Goal: Task Accomplishment & Management: Manage account settings

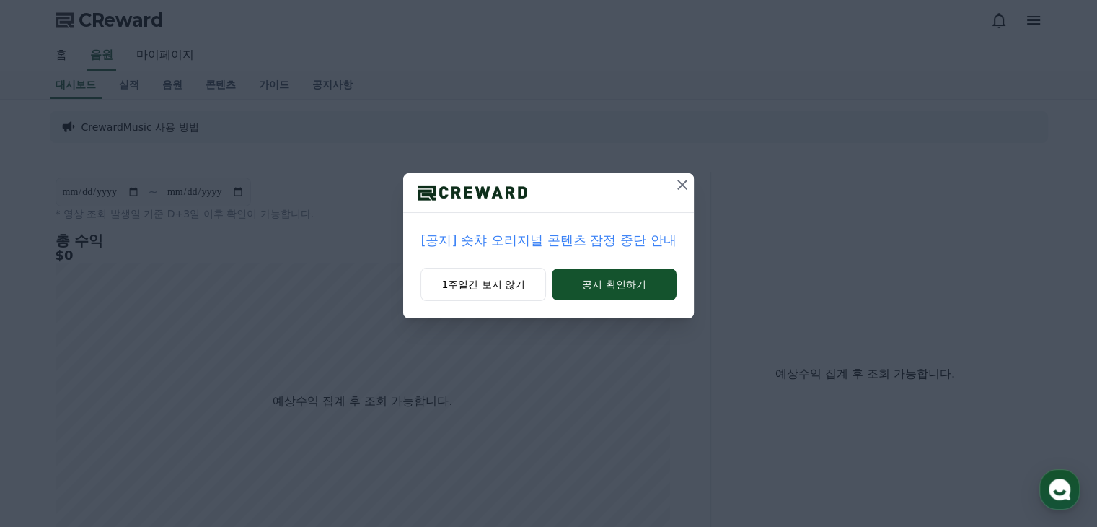
click at [678, 185] on icon at bounding box center [682, 184] width 17 height 17
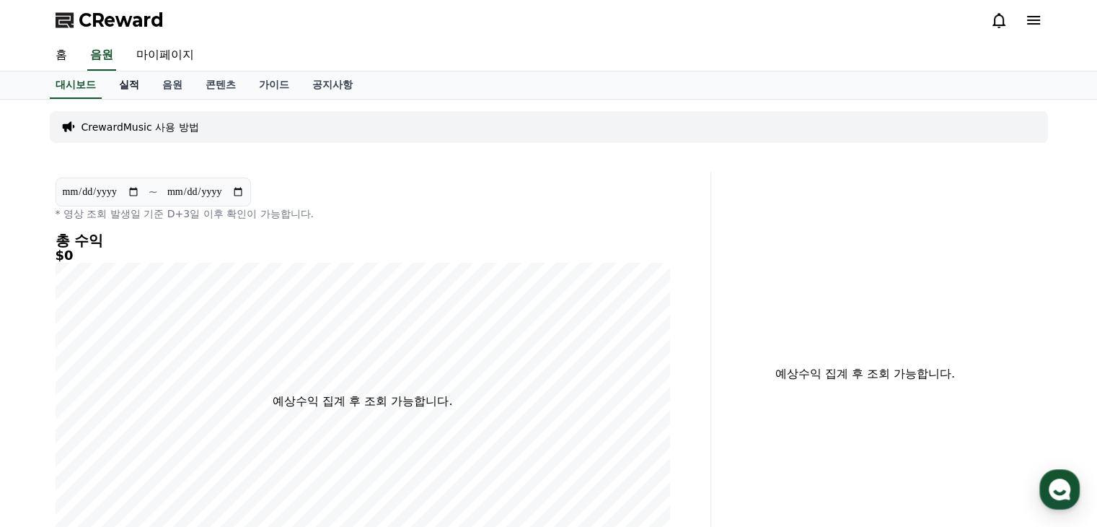
click at [129, 87] on link "실적" at bounding box center [128, 84] width 43 height 27
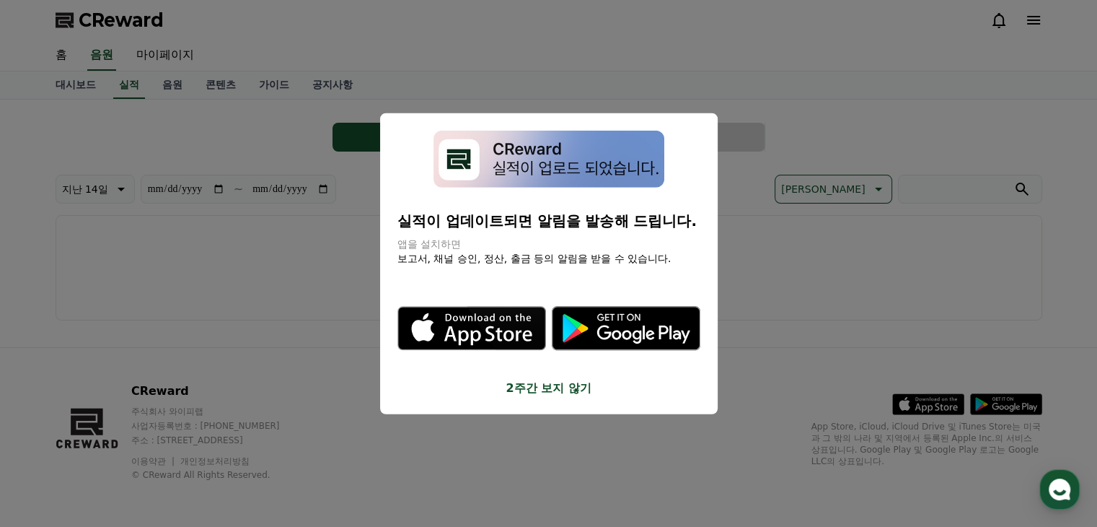
click at [610, 70] on button "close modal" at bounding box center [548, 263] width 1097 height 527
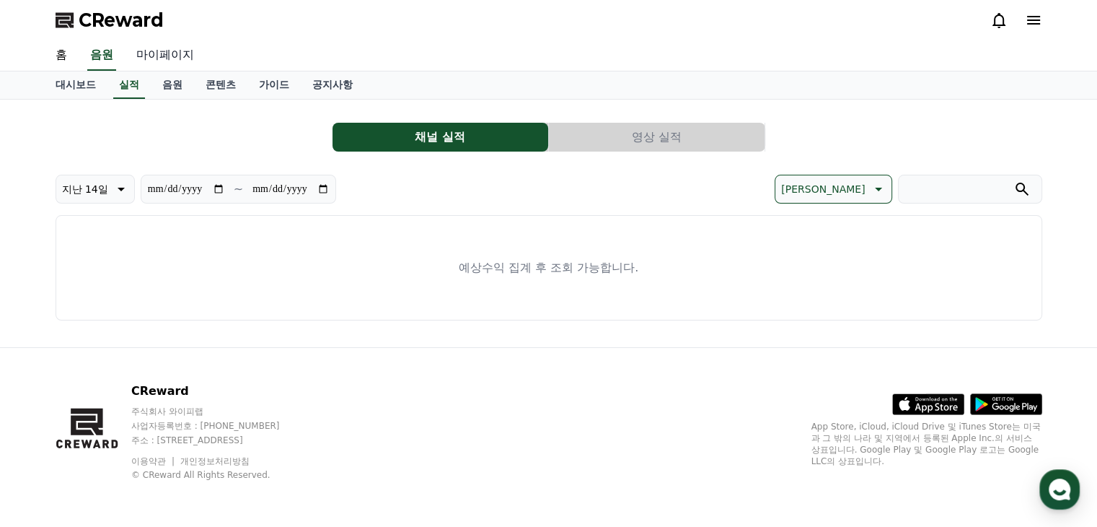
click at [159, 58] on link "마이페이지" at bounding box center [165, 55] width 81 height 30
select select "**********"
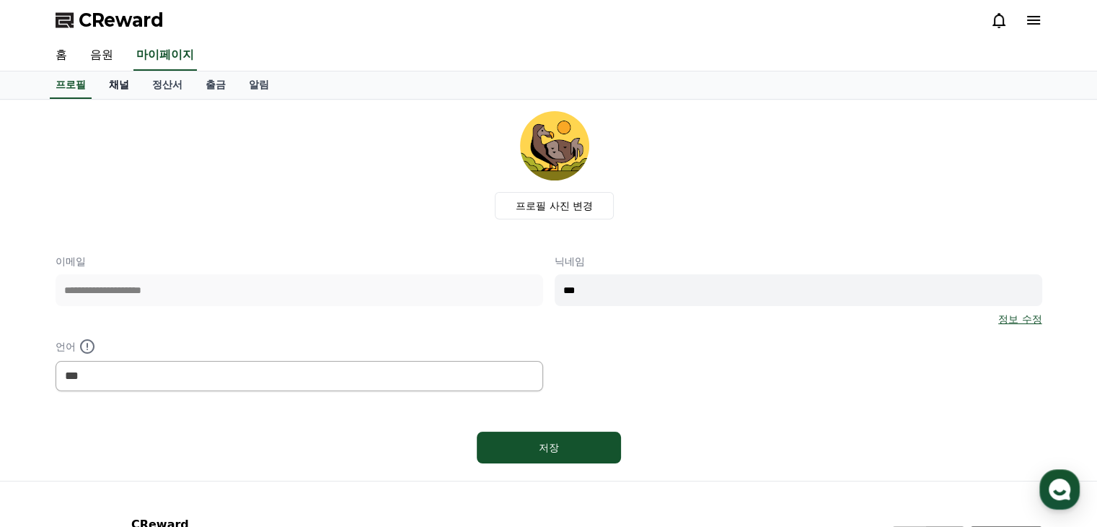
click at [112, 86] on link "채널" at bounding box center [118, 84] width 43 height 27
